Goal: Information Seeking & Learning: Learn about a topic

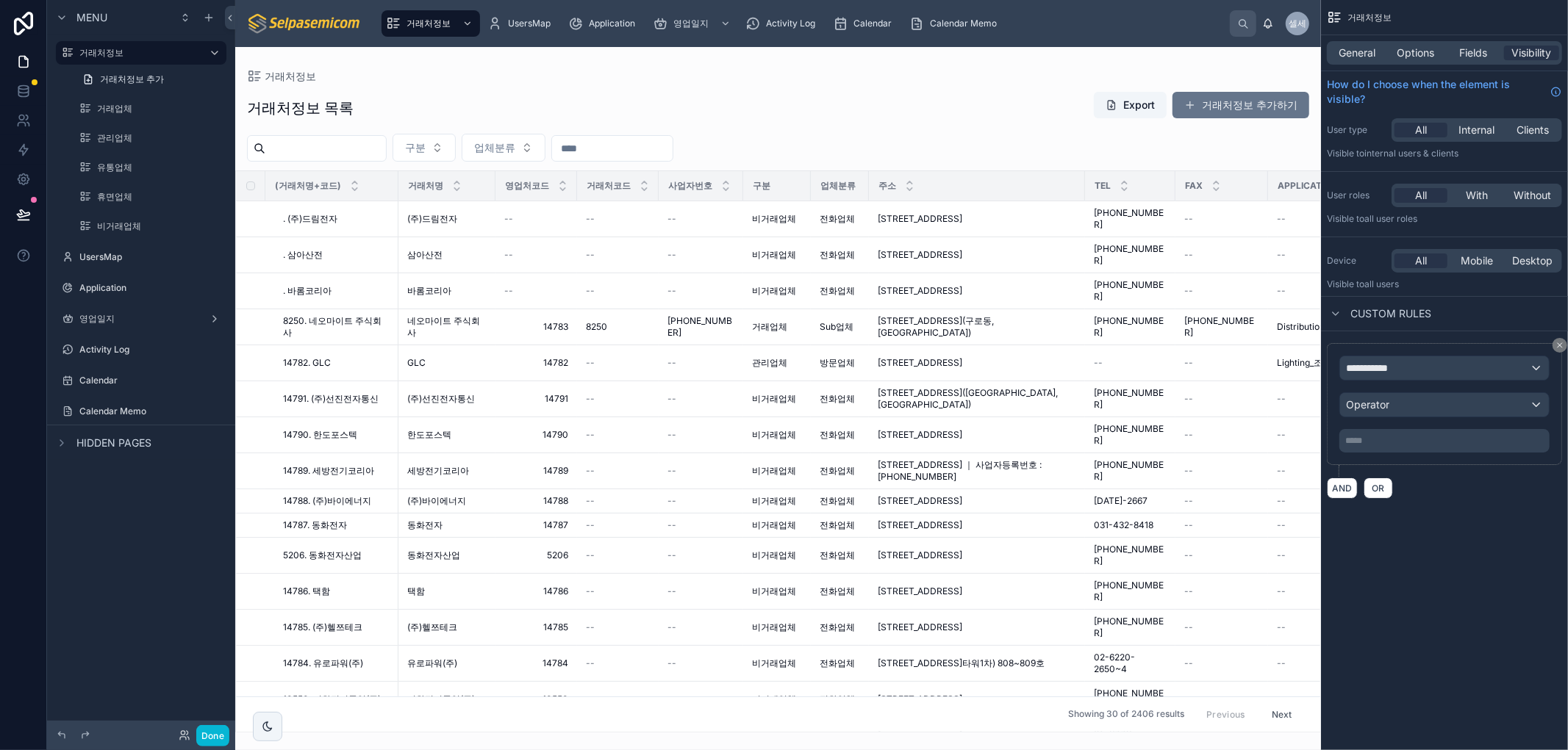
click at [805, 96] on div at bounding box center [778, 398] width 1086 height 703
drag, startPoint x: 1002, startPoint y: 63, endPoint x: 1008, endPoint y: 86, distance: 23.8
click at [1002, 67] on div "거래처정보 거래처정보 목록 Export 거래처정보 추가하기 구분 업체분류 (거래처명+코드) 거래처명 영업처코드 거래처코드 사업자번호 구분 업체…" at bounding box center [778, 389] width 1086 height 685
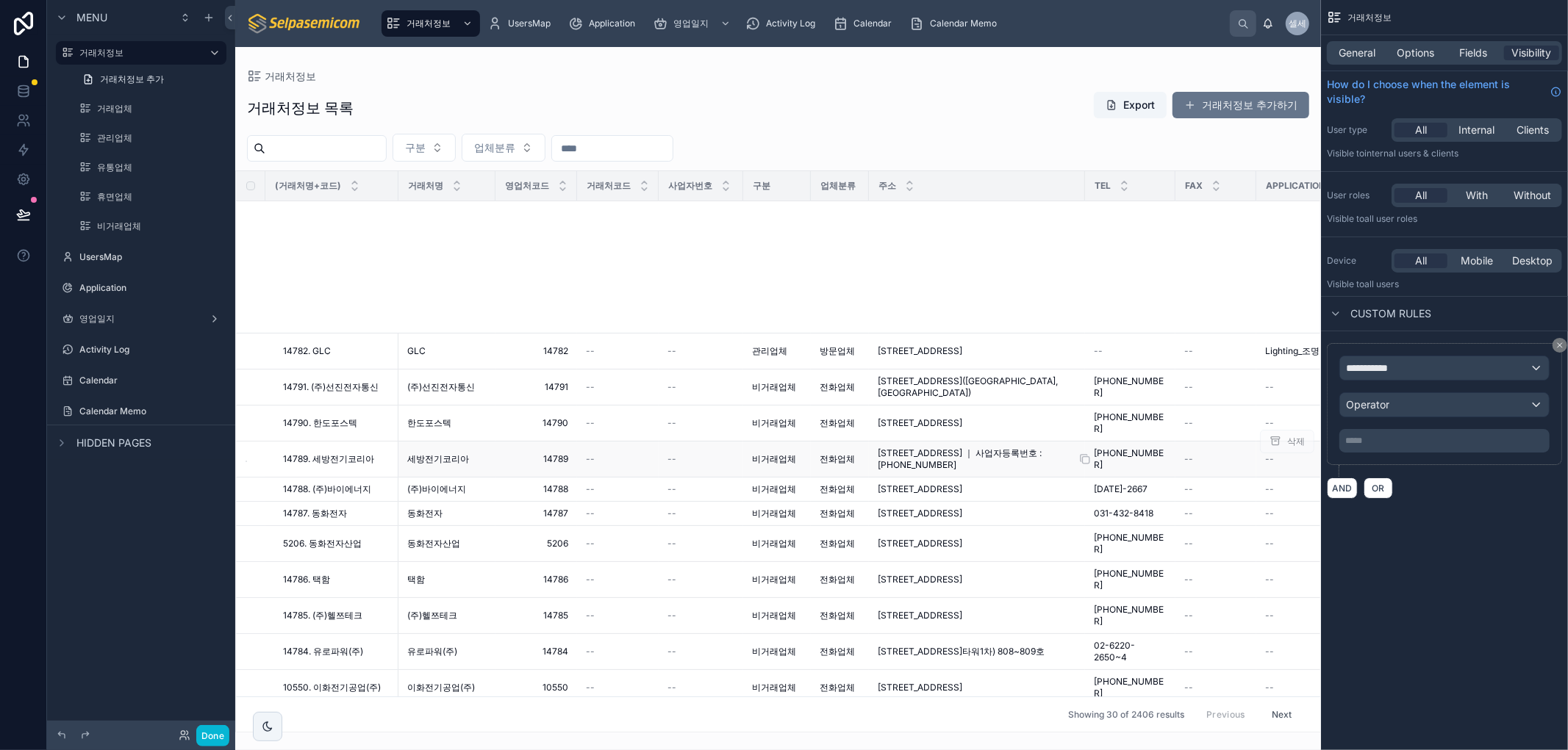
scroll to position [478, 0]
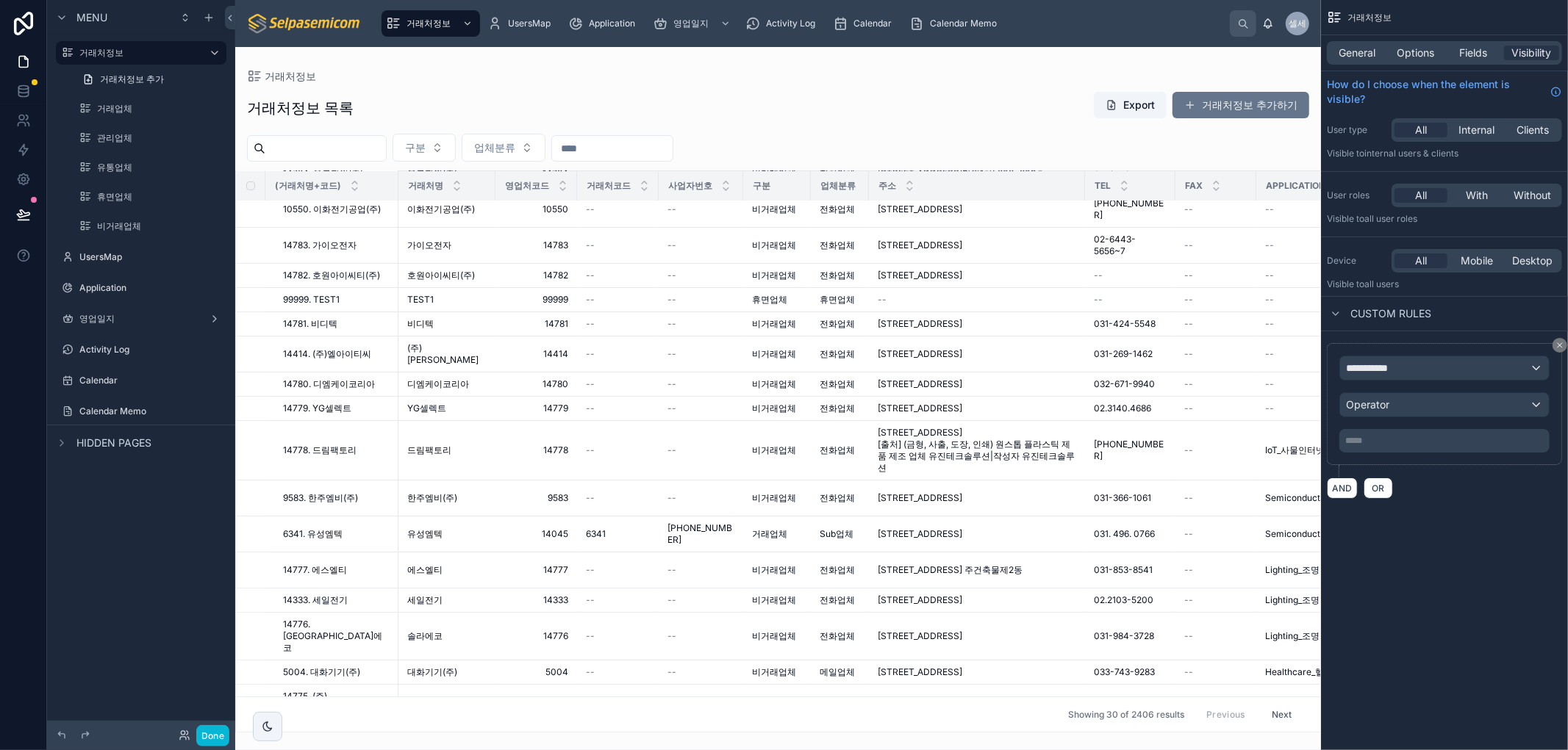
click at [664, 118] on div "거래처정보 목록 Export 거래처정보 추가하기" at bounding box center [778, 108] width 1062 height 34
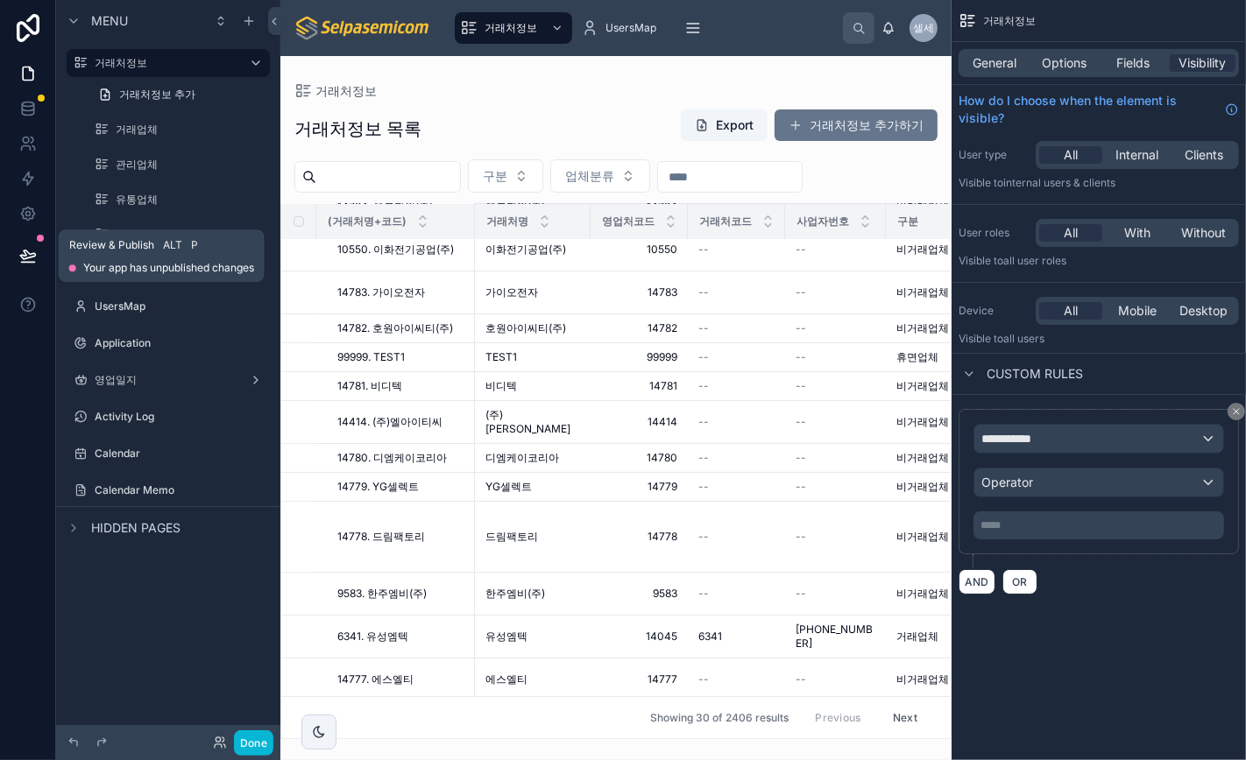
drag, startPoint x: 24, startPoint y: 259, endPoint x: 76, endPoint y: 223, distance: 63.7
click at [24, 259] on icon at bounding box center [28, 256] width 18 height 18
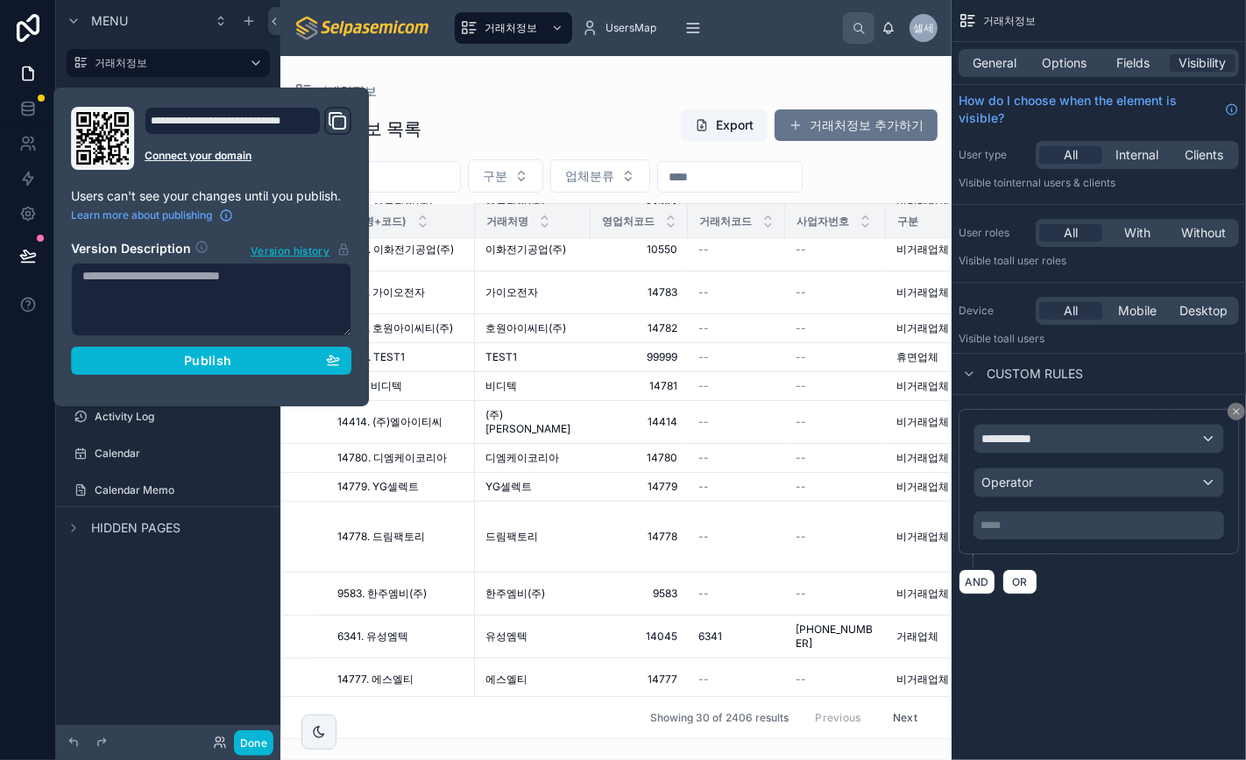
click at [142, 657] on div "Menu 거래처정보 거래처정보 추가 거래업체 관리업체 유통업체 휴면업체 비거래업체 UsersMap Application 영업일지 Activit…" at bounding box center [168, 369] width 224 height 739
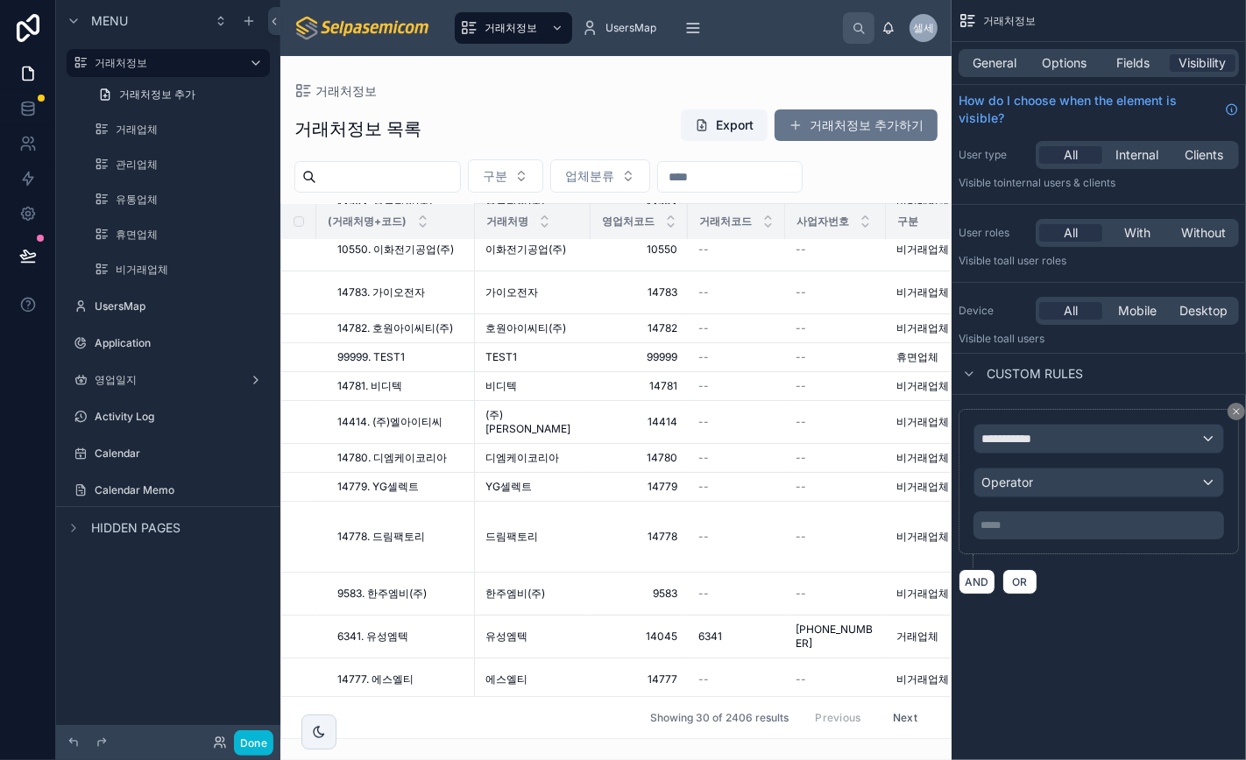
click at [1080, 718] on div "**********" at bounding box center [1098, 380] width 294 height 760
click at [1241, 655] on html "Menu 거래처정보 거래처정보 추가 거래업체 관리업체 유통업체 휴면업체 비거래업체 UsersMap Application 영업일지 Activit…" at bounding box center [623, 380] width 1246 height 760
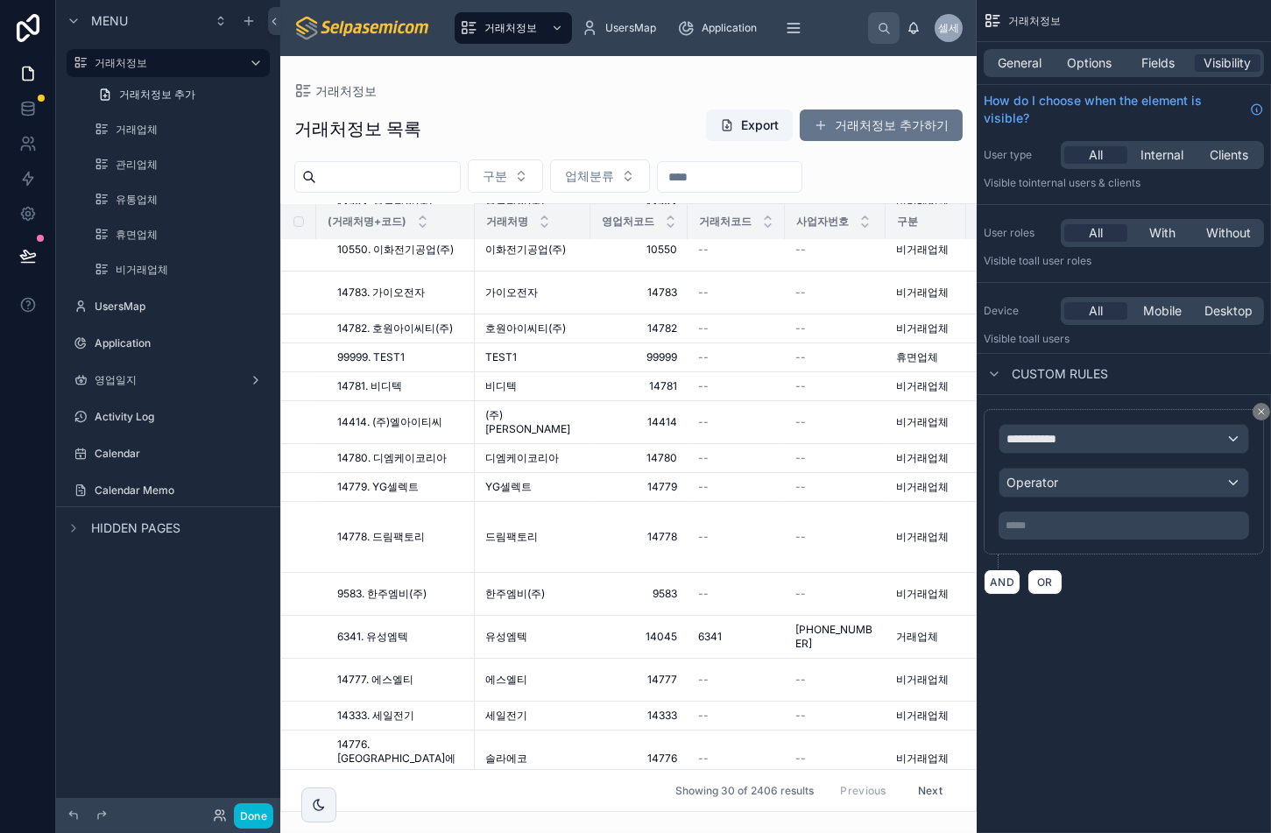
click at [256, 812] on div "Menu 거래처정보 거래처정보 추가 거래업체 관리업체 유통업체 휴면업체 비거래업체 UsersMap Application 영업일지 Activit…" at bounding box center [168, 406] width 224 height 812
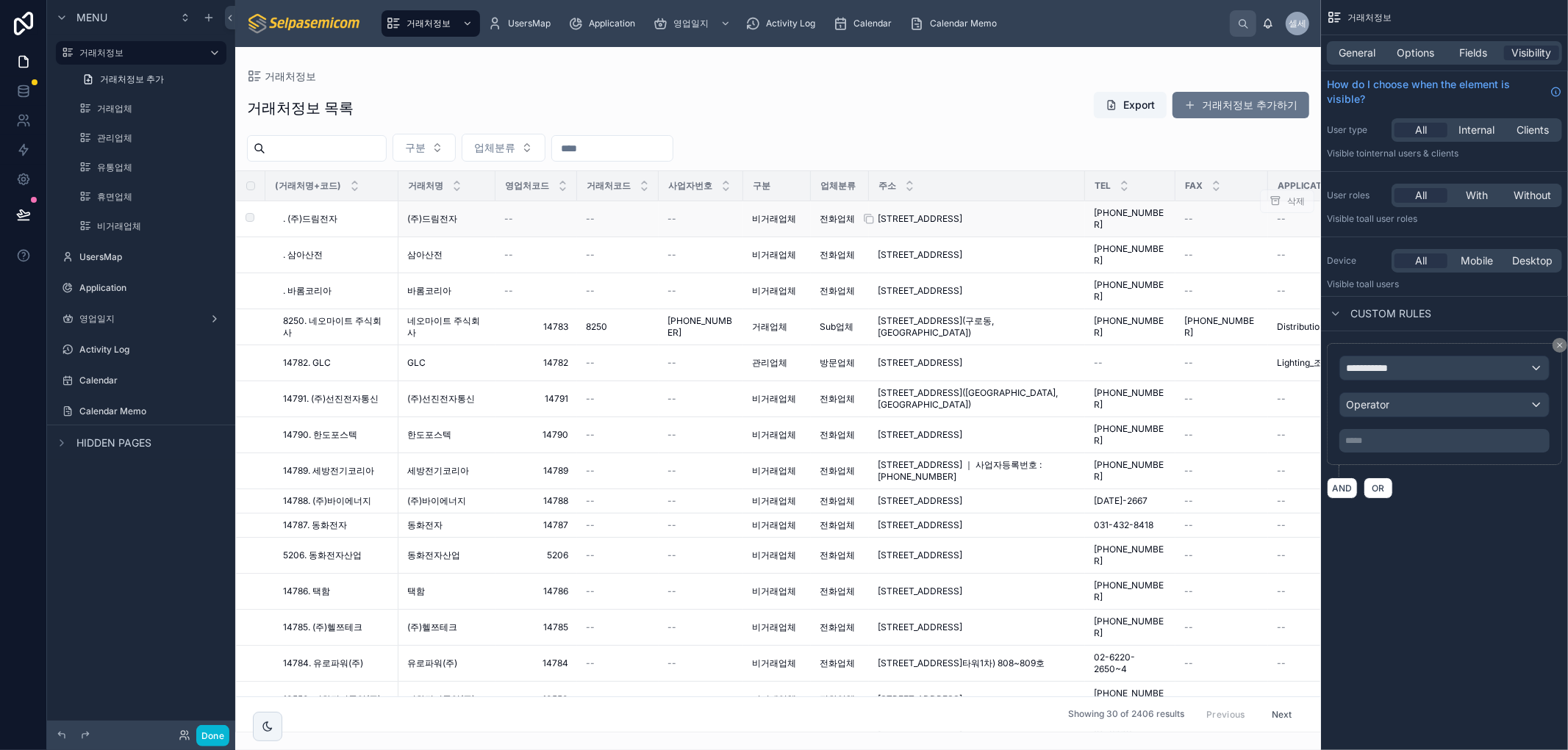
click at [950, 213] on span "[STREET_ADDRESS]" at bounding box center [919, 219] width 85 height 12
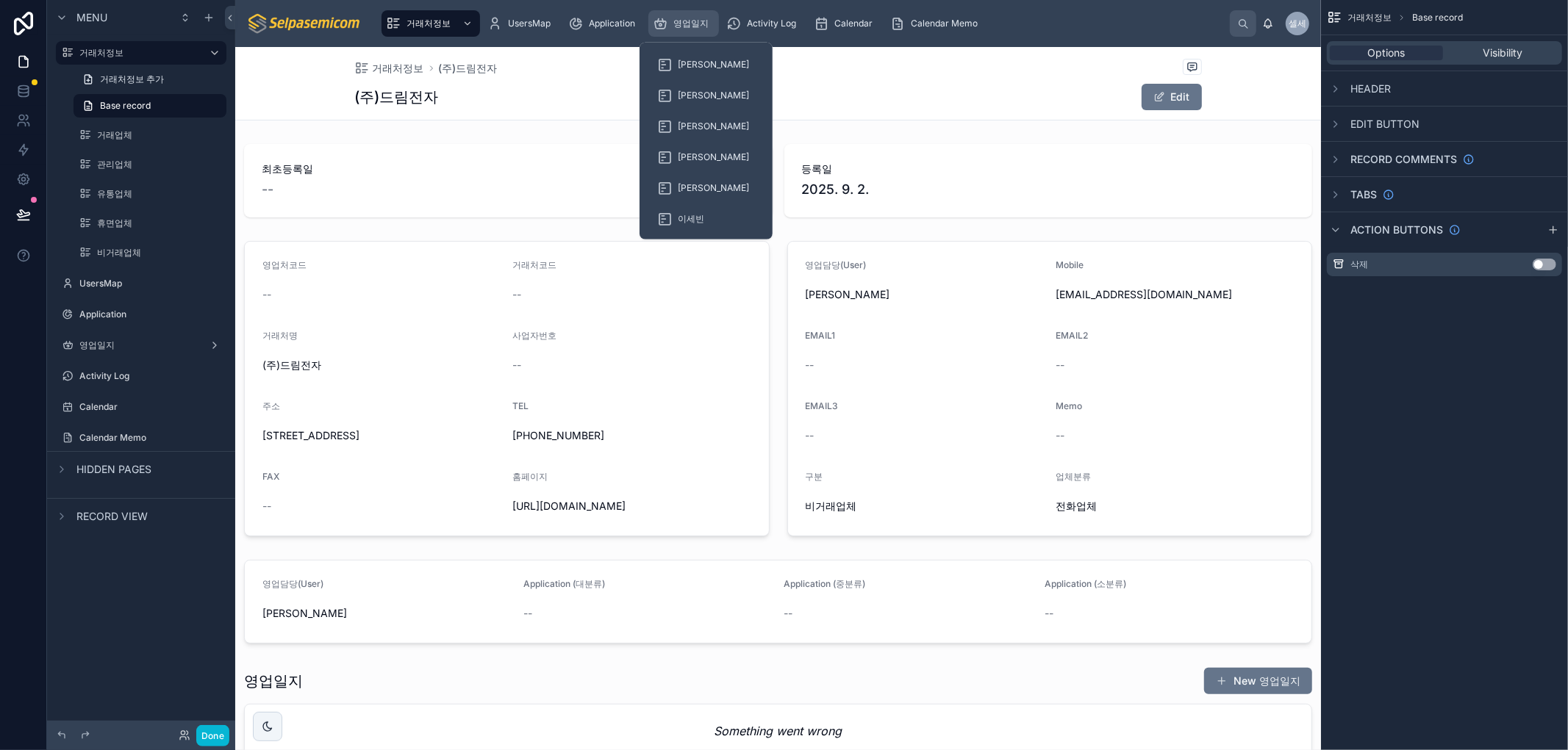
click at [702, 24] on span "영업일지" at bounding box center [691, 23] width 35 height 12
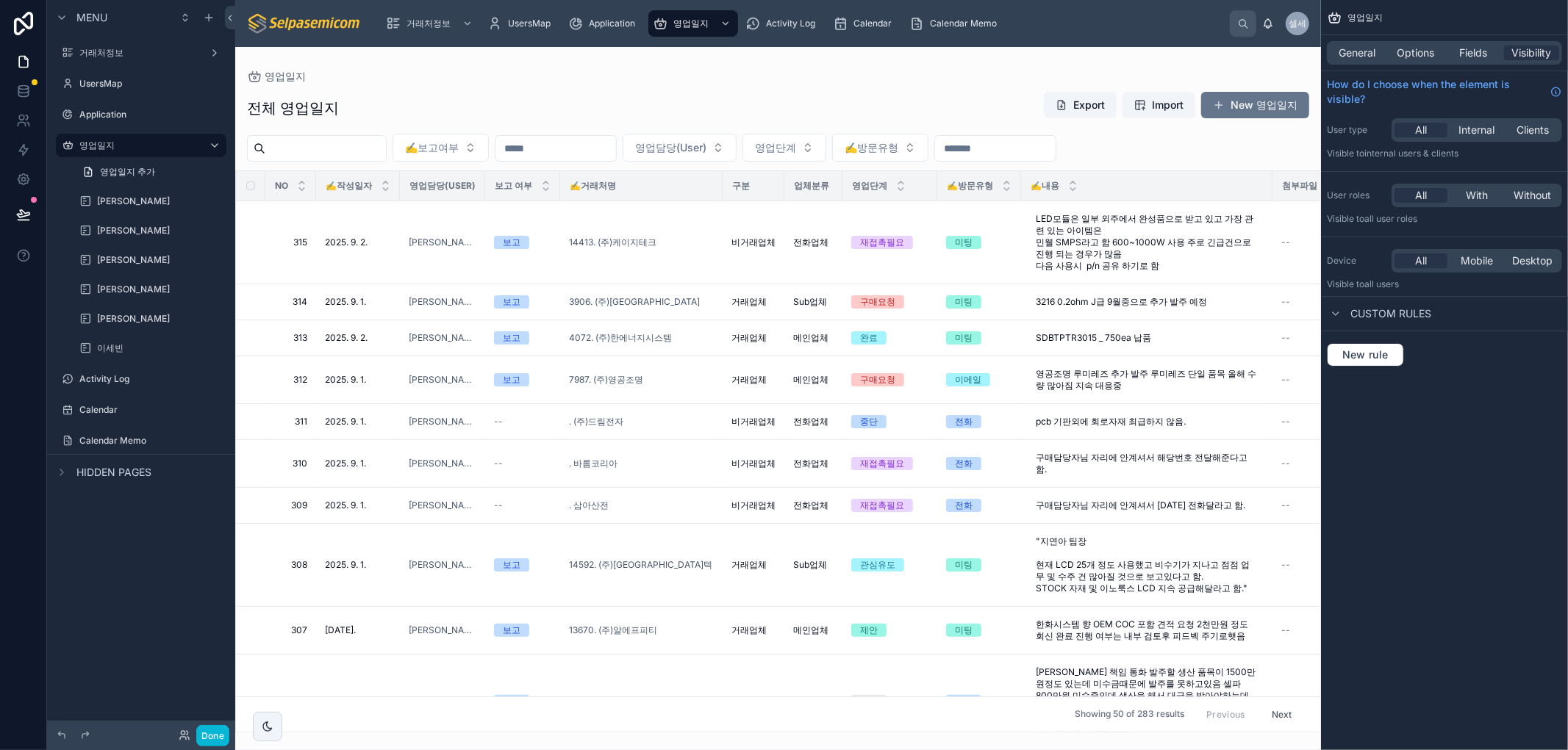
click at [914, 74] on div at bounding box center [778, 398] width 1086 height 703
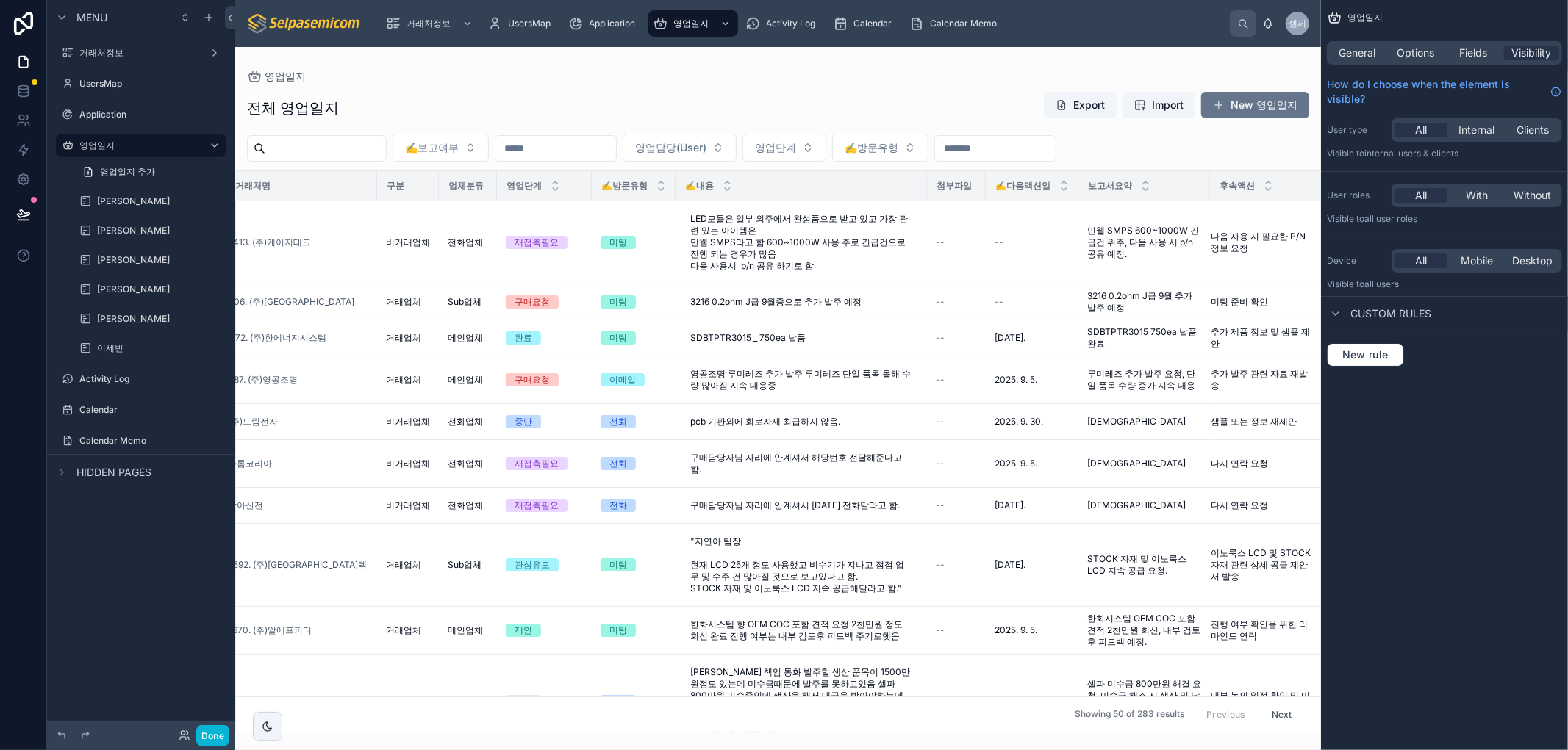
scroll to position [0, 372]
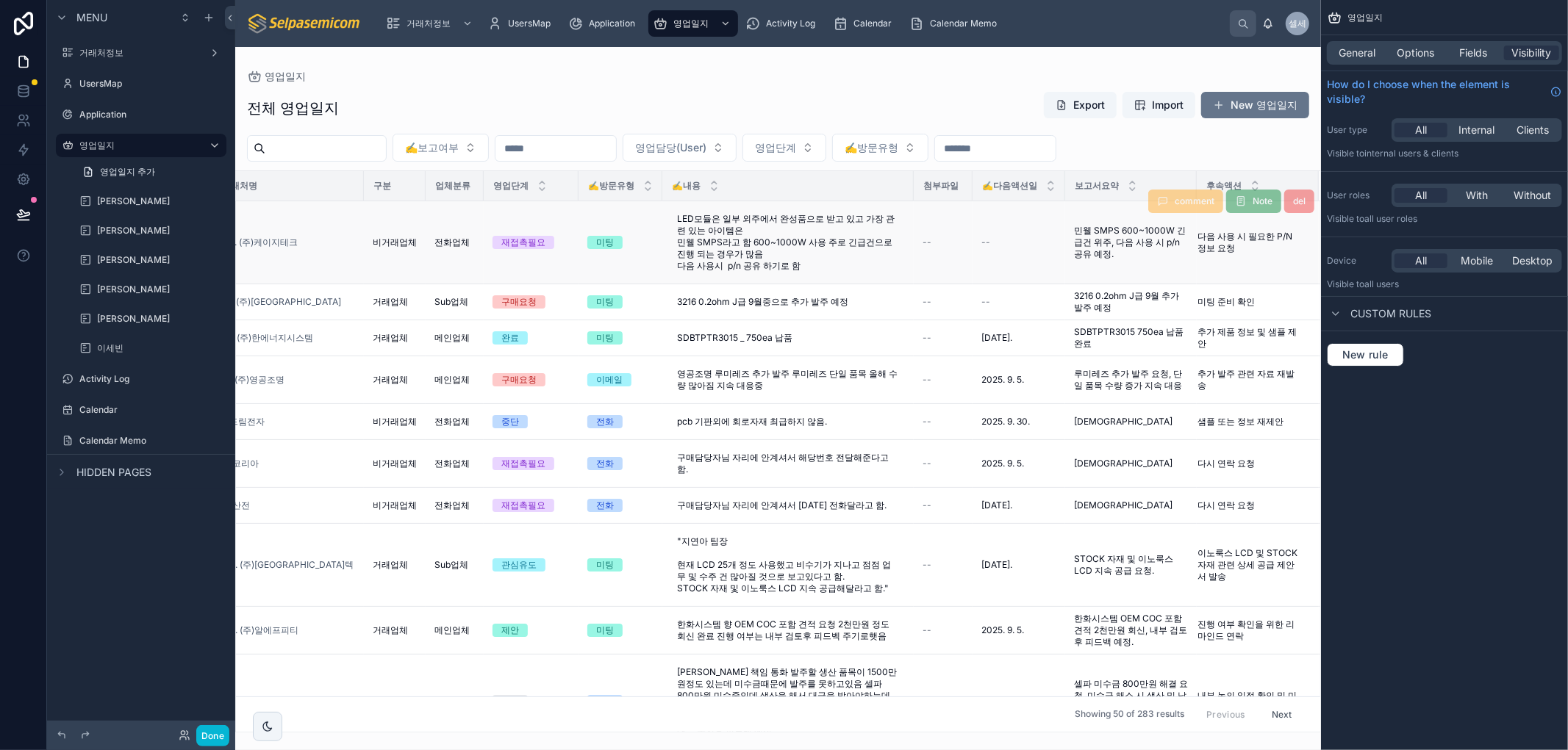
click at [1177, 199] on span "comment" at bounding box center [1185, 202] width 75 height 11
drag, startPoint x: 217, startPoint y: 737, endPoint x: 211, endPoint y: 746, distance: 10.8
click at [216, 737] on button "Done" at bounding box center [212, 736] width 33 height 21
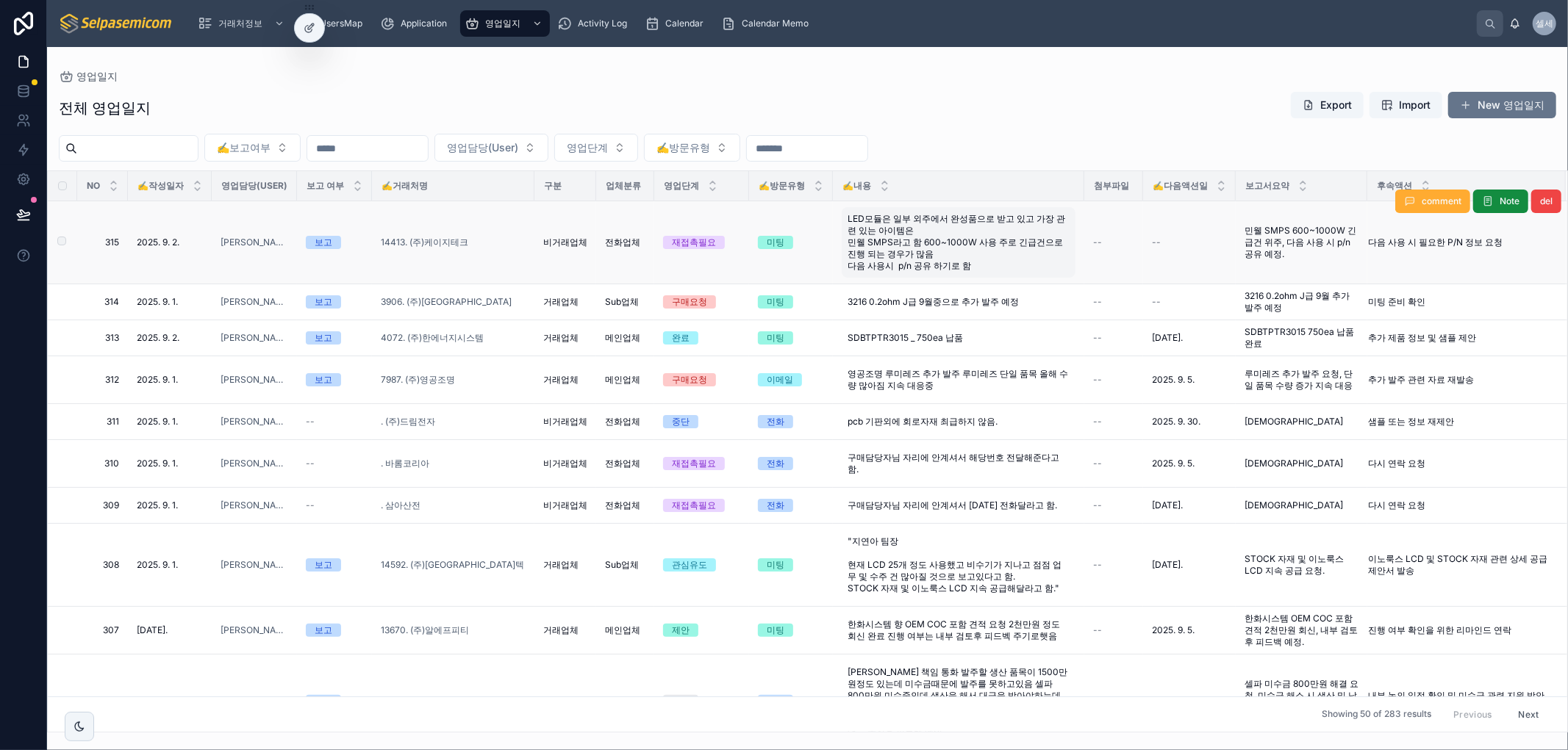
click at [924, 246] on span "LED모듈은 일부 외주에서 완성품으로 받고 있고 가장 관련 있는 아이템은 민웰 SMPS라고 함 600~1000W 사용 주로 긴급건으로 진행 되…" at bounding box center [958, 242] width 222 height 59
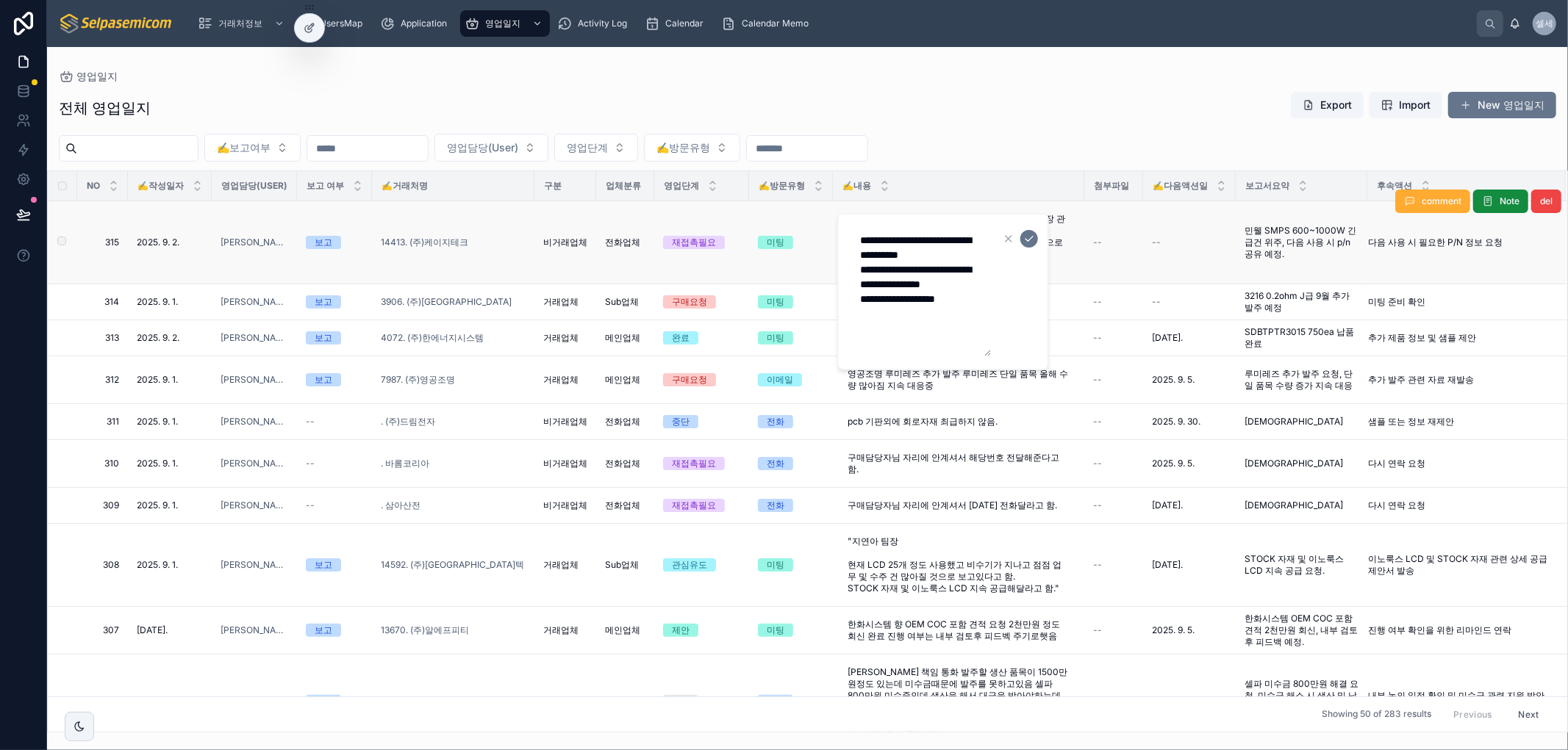
click at [1118, 222] on td "--" at bounding box center [1113, 242] width 59 height 83
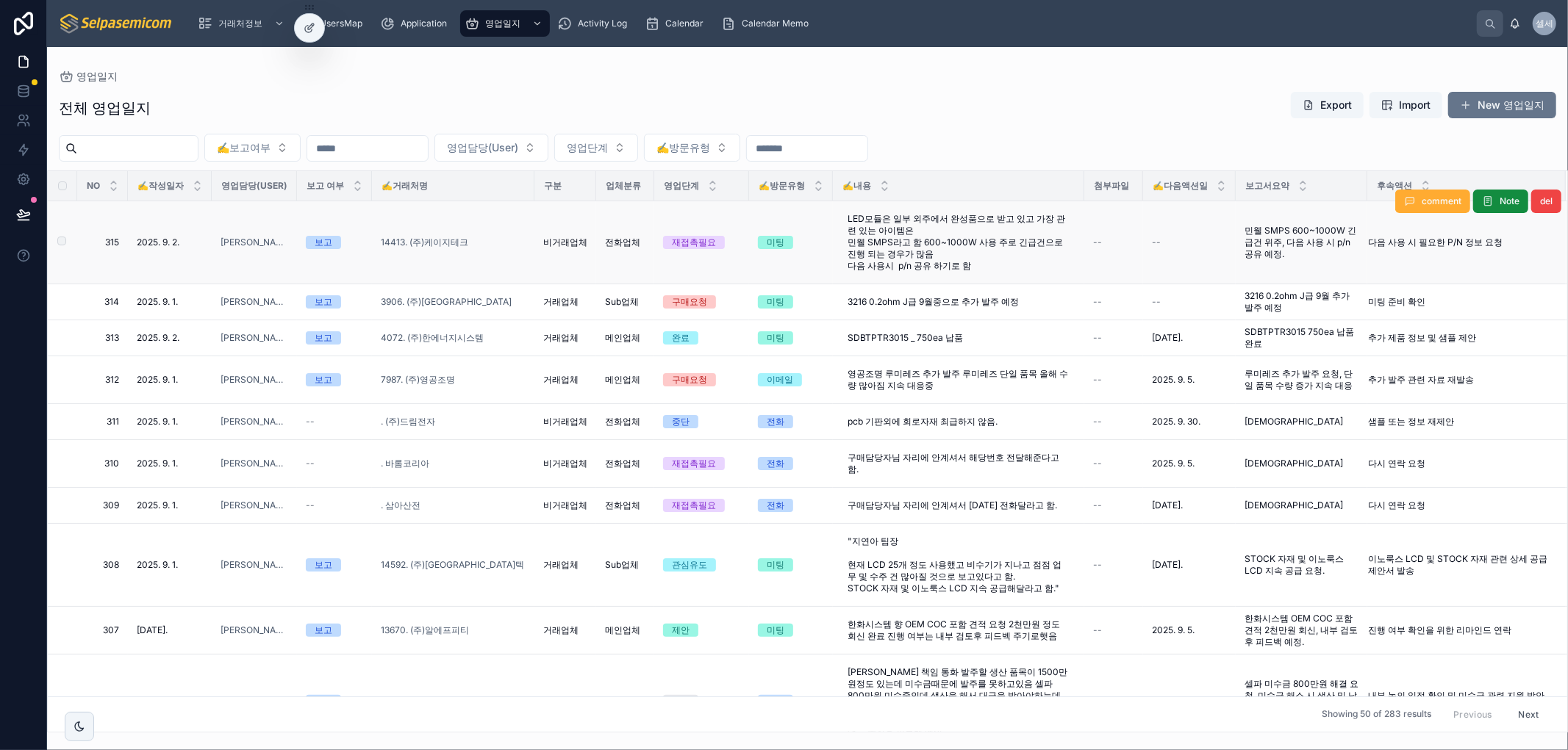
click at [1320, 233] on span "민웰 SMPS 600~1000W 긴급건 위주, 다음 사용 시 p/n 공유 예정." at bounding box center [1301, 242] width 114 height 35
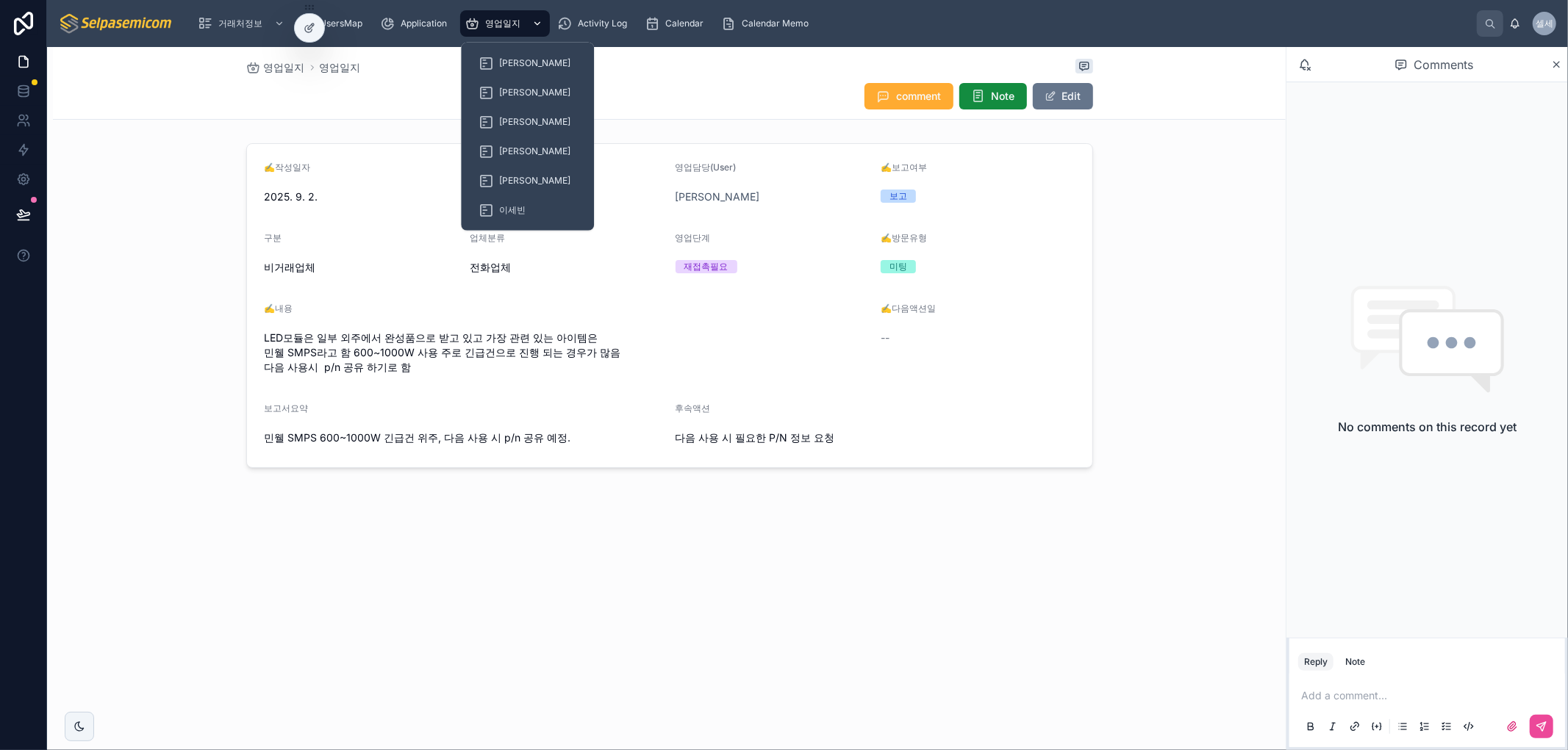
click at [501, 24] on span "영업일지" at bounding box center [503, 23] width 35 height 12
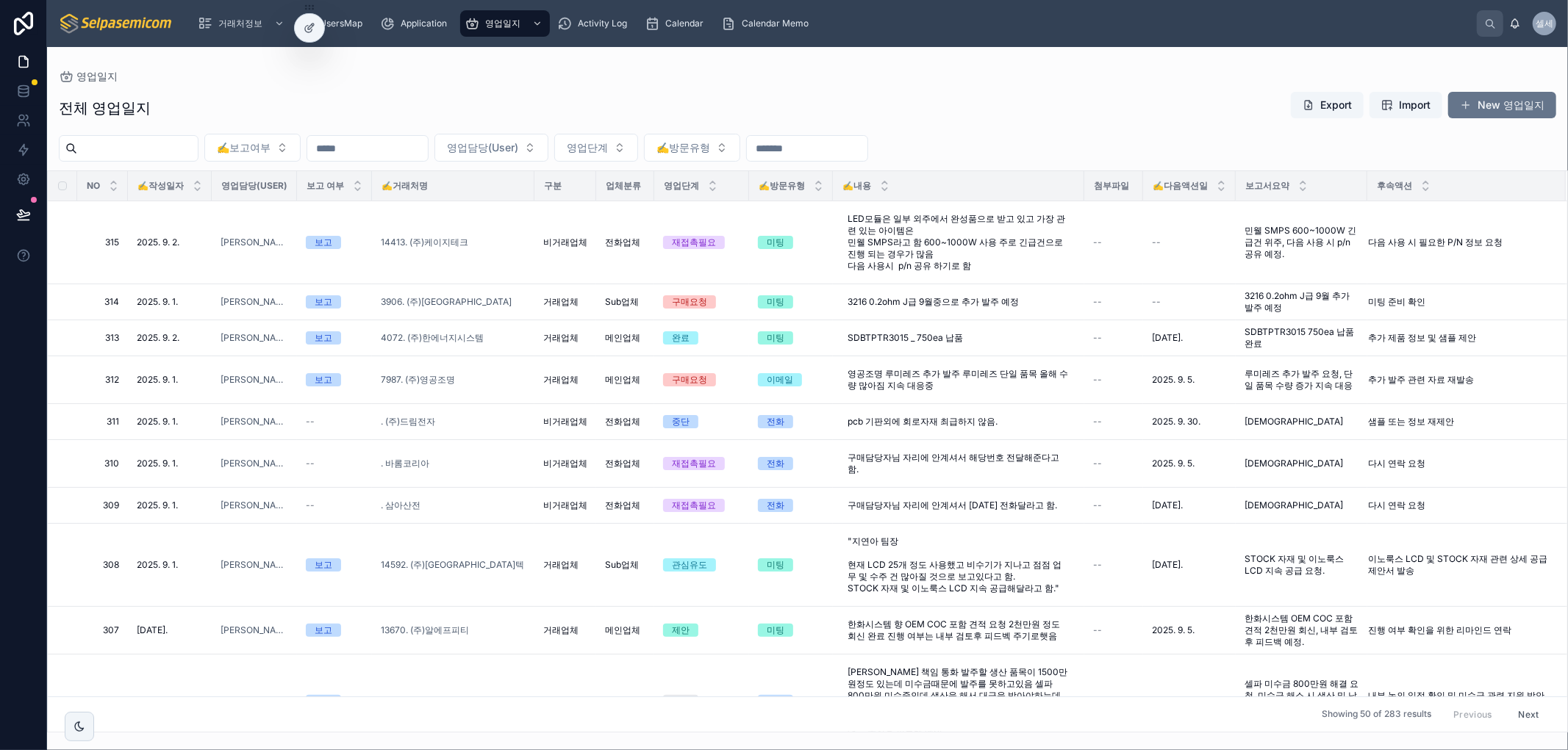
click at [1054, 56] on div "영업일지 전체 영업일지 Export Import New 영업일지 ✍️보고여부 영업담당(User) 영업단계 ✍️방문유형 NO ✍️작성일자 영업담…" at bounding box center [807, 389] width 1521 height 685
click at [1105, 125] on div "전체 영업일지 Export Import New 영업일지 ✍️보고여부 영업담당(User) 영업단계 ✍️방문유형 NO ✍️작성일자 영업담당(Use…" at bounding box center [807, 407] width 1521 height 650
click at [1024, 144] on div "✍️보고여부 영업담당(User) 영업단계 ✍️방문유형" at bounding box center [807, 147] width 1521 height 28
drag, startPoint x: 1158, startPoint y: 108, endPoint x: 1199, endPoint y: 129, distance: 46.1
click at [1159, 107] on div "전체 영업일지 Export Import New 영업일지" at bounding box center [807, 108] width 1498 height 34
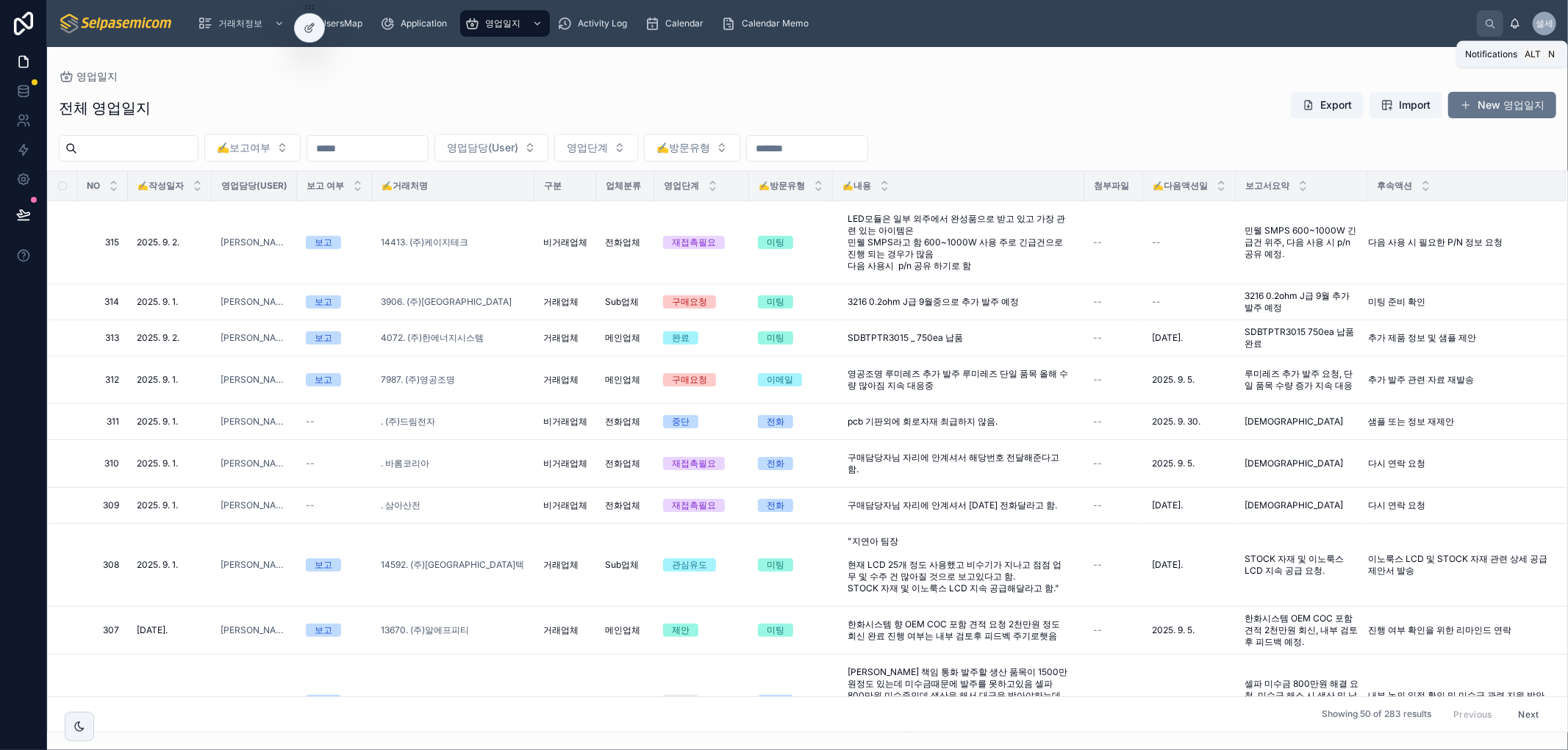
click at [1519, 24] on icon at bounding box center [1515, 23] width 12 height 12
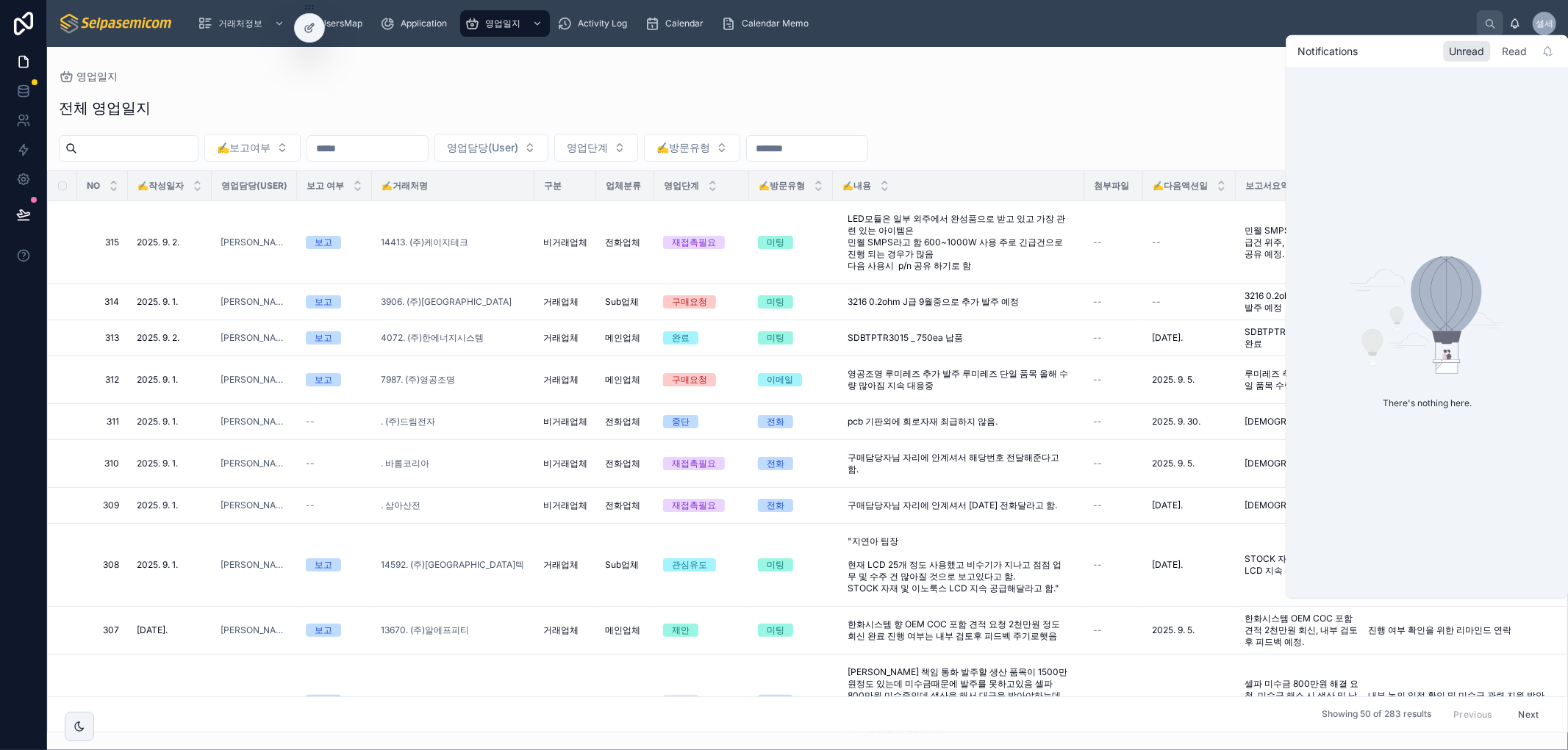
click at [1514, 52] on div "Read" at bounding box center [1515, 51] width 37 height 21
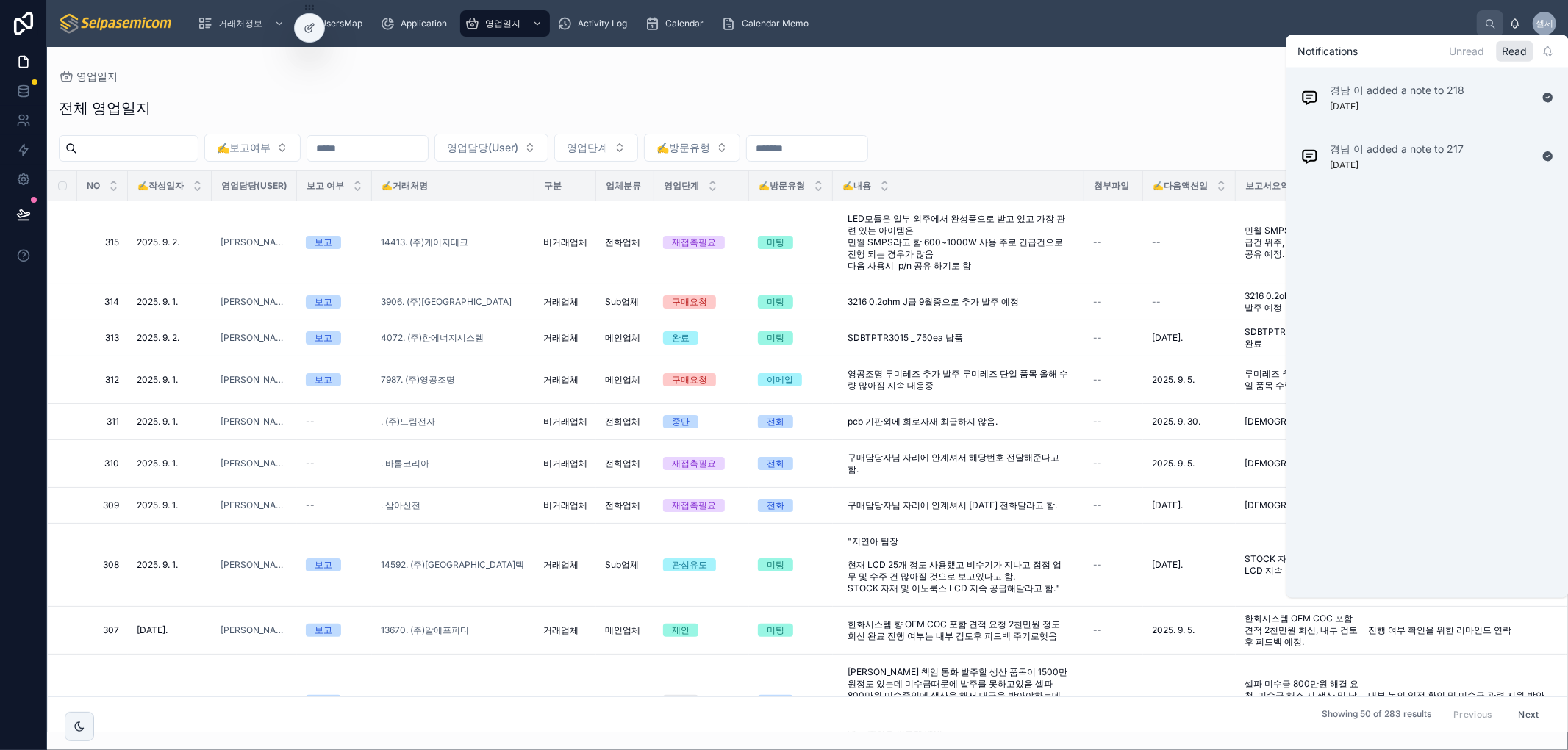
click at [1007, 76] on div "영업일지" at bounding box center [807, 76] width 1498 height 12
